Goal: Task Accomplishment & Management: Manage account settings

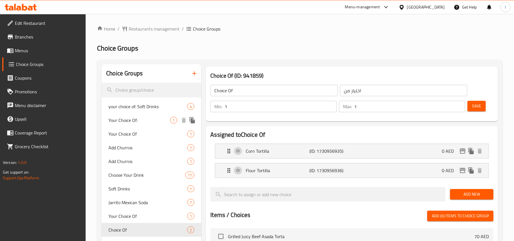
click at [125, 115] on div "Your Choice Of: 1" at bounding box center [152, 120] width 100 height 14
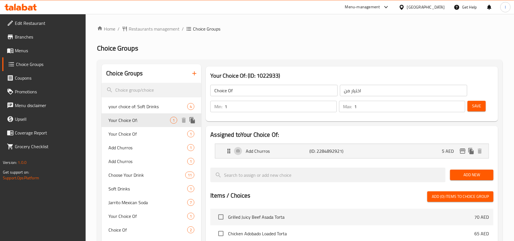
type input "Your Choice Of:"
type input "اختيارك من:"
type input "0"
click at [26, 9] on icon at bounding box center [24, 7] width 5 height 7
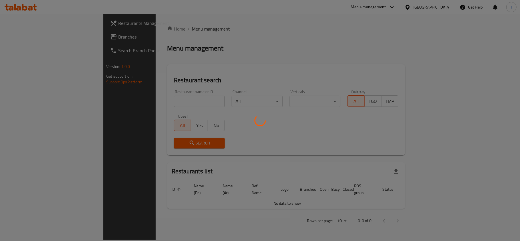
click at [42, 40] on div at bounding box center [260, 120] width 520 height 241
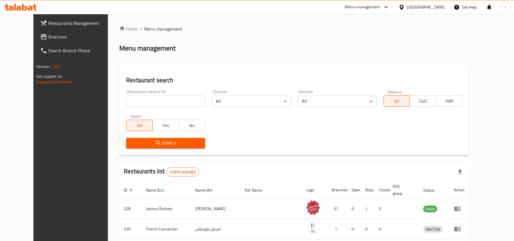
drag, startPoint x: 42, startPoint y: 40, endPoint x: 2, endPoint y: 59, distance: 44.7
click at [48, 40] on span "Branches" at bounding box center [81, 36] width 67 height 7
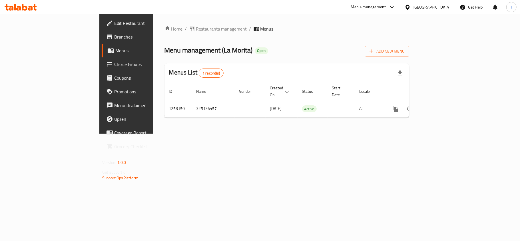
click at [102, 69] on link "Choice Groups" at bounding box center [144, 64] width 85 height 14
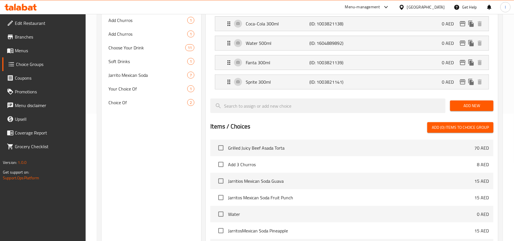
scroll to position [114, 0]
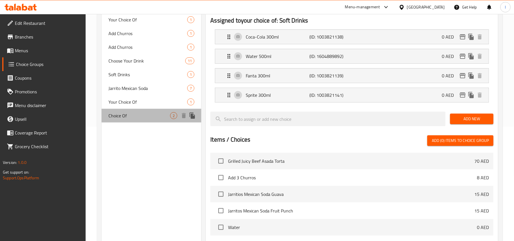
click at [126, 121] on div "Choice Of 2" at bounding box center [152, 116] width 100 height 14
type input "Choice Of"
type input "اختيار من"
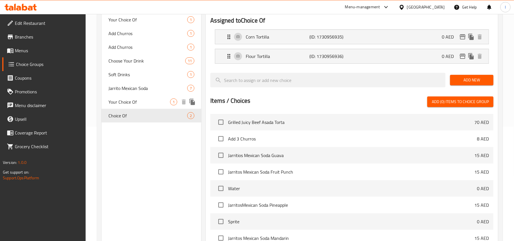
click at [128, 105] on span "Your Choice Of" at bounding box center [140, 102] width 62 height 7
type input "Your Choice Of"
type input "اختيارك من"
type input "0"
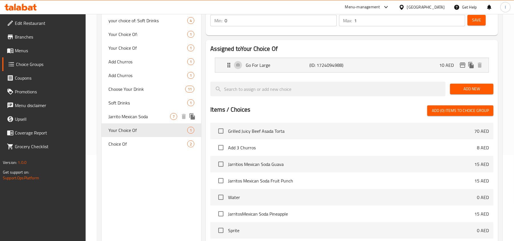
scroll to position [76, 0]
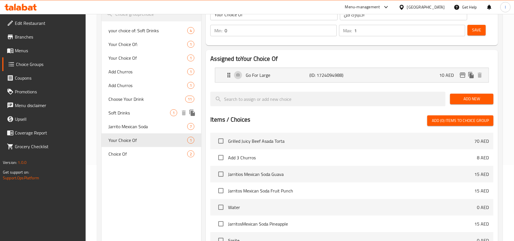
click at [128, 106] on div "Soft Drinks 1" at bounding box center [152, 113] width 100 height 14
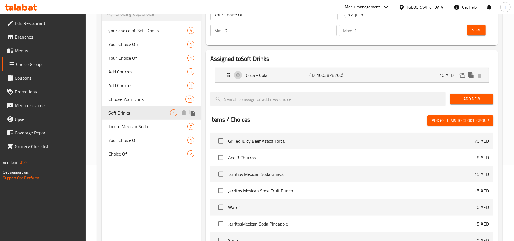
type input "Soft Drinks"
type input "مشروبات غازيه"
click at [128, 102] on span "Choose Your Drink" at bounding box center [139, 99] width 60 height 7
type input "Choose Your Drink"
type input "اختر مشروبك"
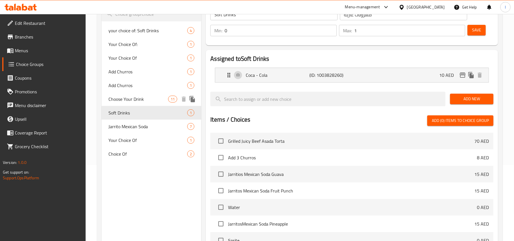
type input "1"
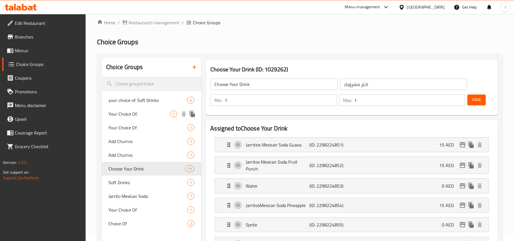
scroll to position [0, 0]
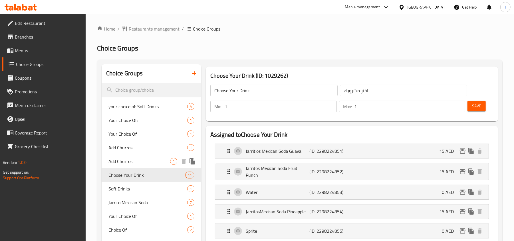
click at [128, 159] on span "Add Churros" at bounding box center [140, 161] width 62 height 7
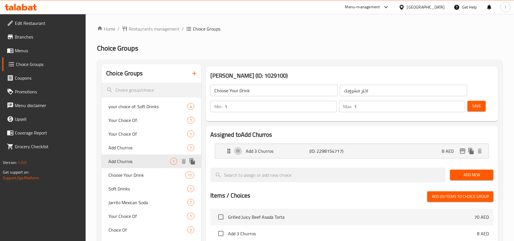
type input "Add Churros"
type input "اضافة تشوروز"
type input "0"
click at [130, 149] on span "Add Churros" at bounding box center [140, 147] width 62 height 7
type input "إضافة تشوروس"
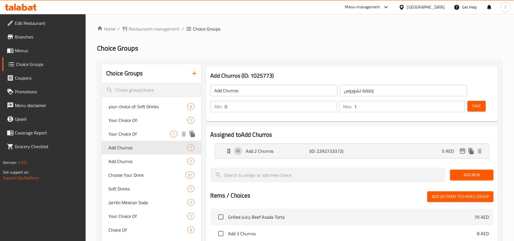
click at [142, 134] on span "Your Choice Of" at bounding box center [140, 134] width 62 height 7
type input "Your Choice Of"
type input "إختيارك من"
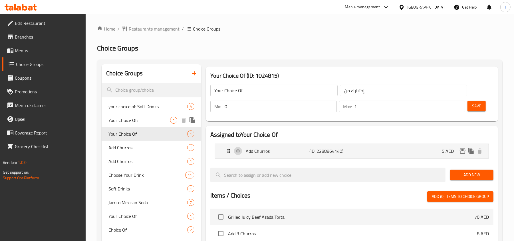
click at [145, 118] on span "Your Choice Of:" at bounding box center [140, 120] width 62 height 7
type input "Your Choice Of:"
type input "اختيارك من:"
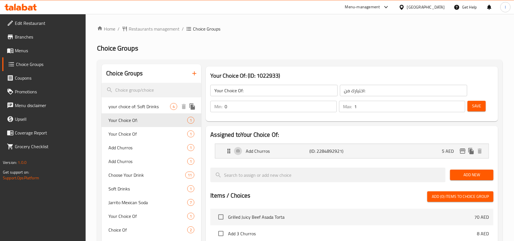
click at [151, 105] on span "your choice of: Soft Drinks" at bounding box center [140, 106] width 62 height 7
type input "your choice of: Soft Drinks"
type input "اختيارك من: المشروبات الغازية"
type input "1"
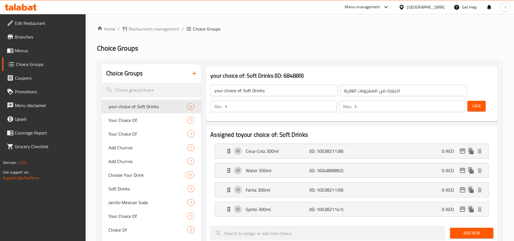
click at [408, 6] on div "[GEOGRAPHIC_DATA]" at bounding box center [426, 7] width 38 height 6
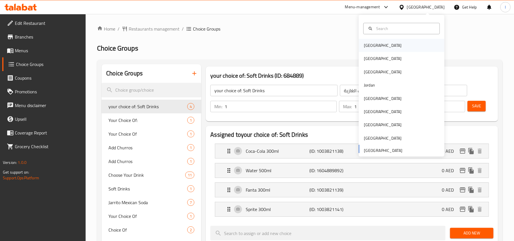
click at [384, 51] on div "[GEOGRAPHIC_DATA]" at bounding box center [402, 45] width 86 height 13
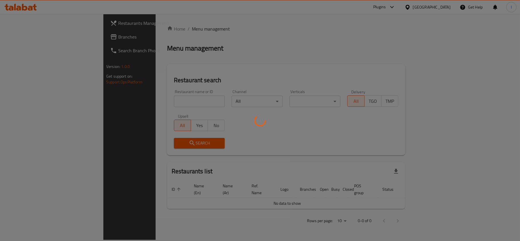
click at [441, 7] on div at bounding box center [260, 120] width 520 height 241
click at [439, 8] on div at bounding box center [260, 120] width 520 height 241
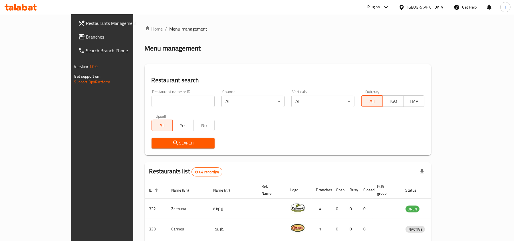
click at [439, 8] on div "[GEOGRAPHIC_DATA]" at bounding box center [426, 7] width 38 height 6
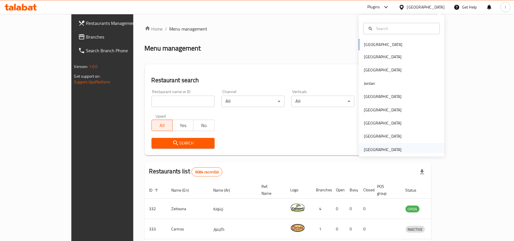
click at [399, 149] on div "[GEOGRAPHIC_DATA]" at bounding box center [383, 149] width 47 height 13
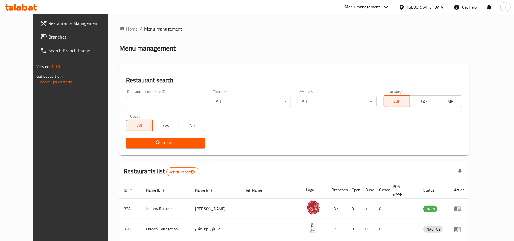
click at [38, 33] on link "Branches" at bounding box center [78, 37] width 84 height 14
click at [43, 39] on span "Branches" at bounding box center [79, 36] width 72 height 7
